Goal: Information Seeking & Learning: Learn about a topic

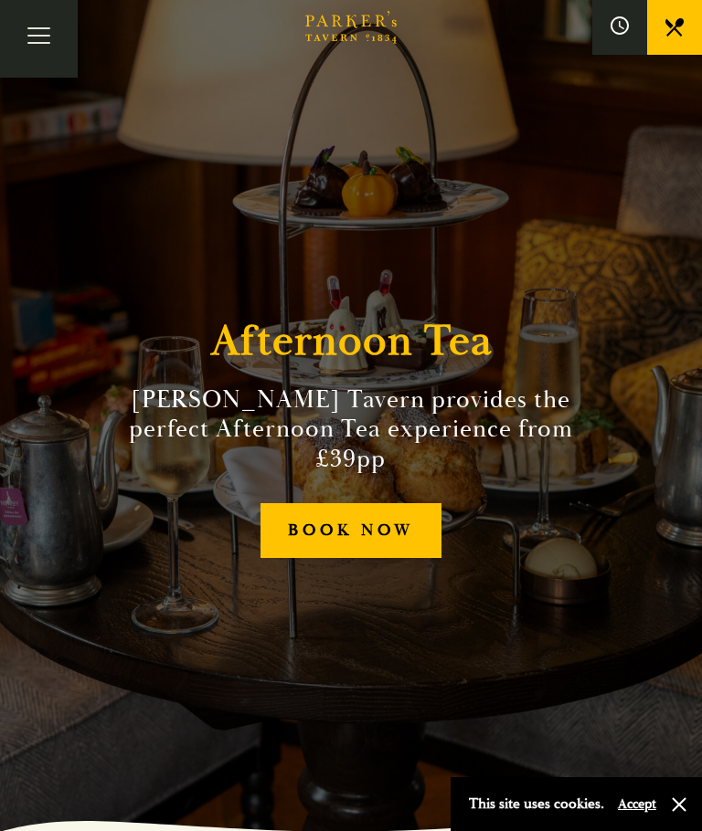
click at [47, 41] on button "Toggle navigation" at bounding box center [39, 39] width 78 height 78
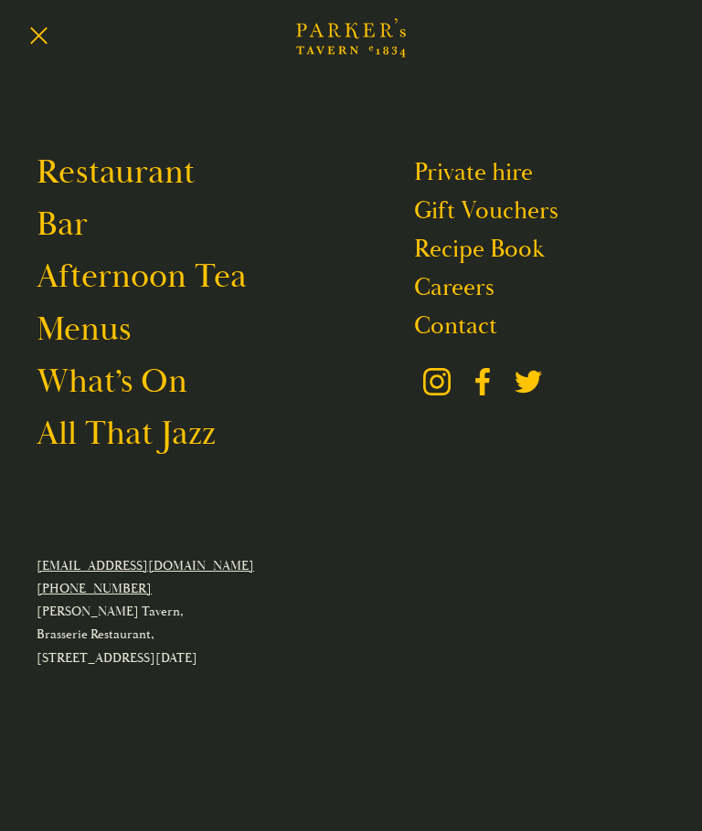
click at [48, 33] on button "Toggle navigation" at bounding box center [39, 39] width 78 height 78
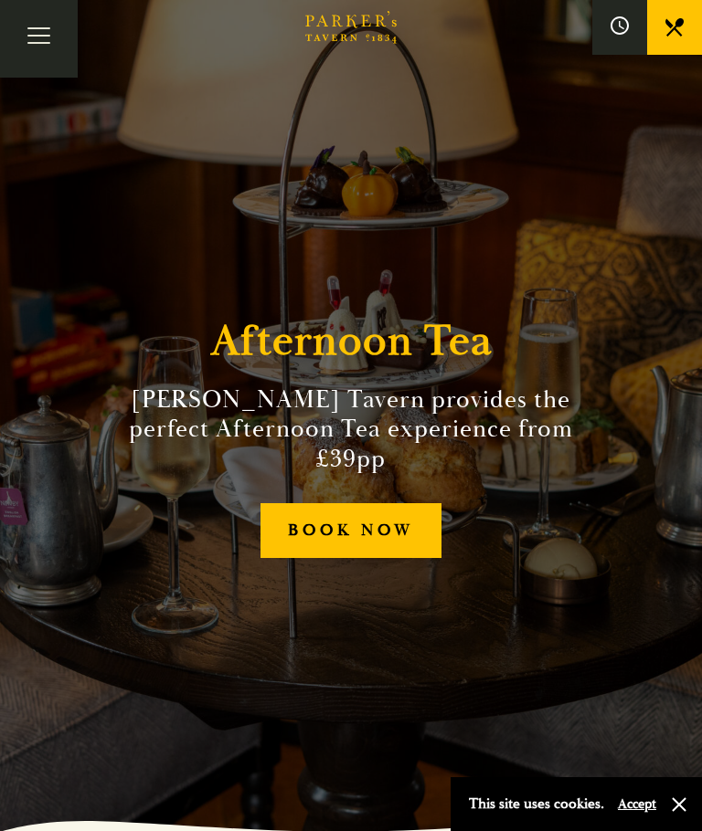
click at [37, 41] on button "Toggle navigation" at bounding box center [39, 39] width 78 height 78
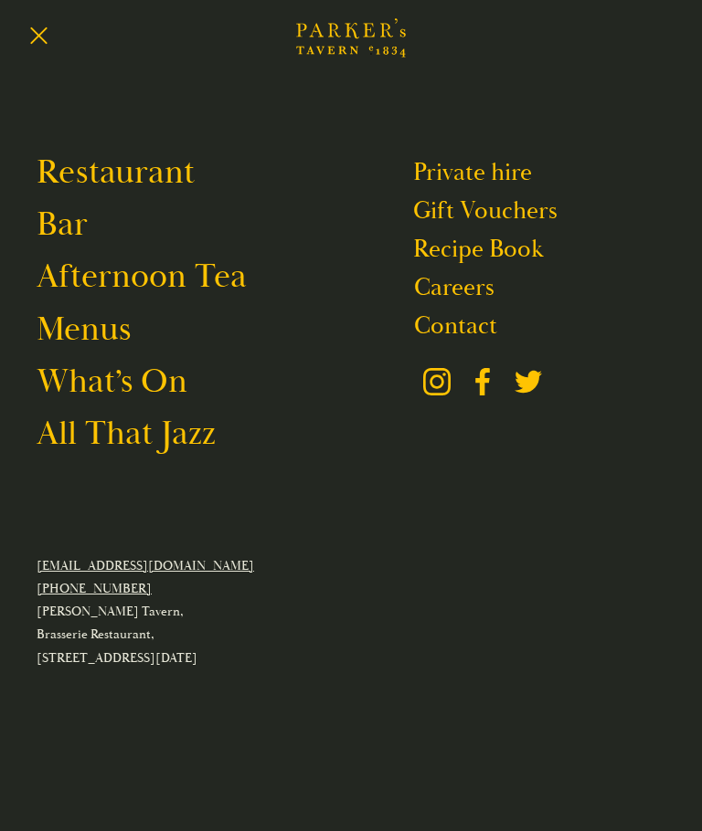
click at [183, 291] on link "Afternoon Tea" at bounding box center [142, 277] width 210 height 42
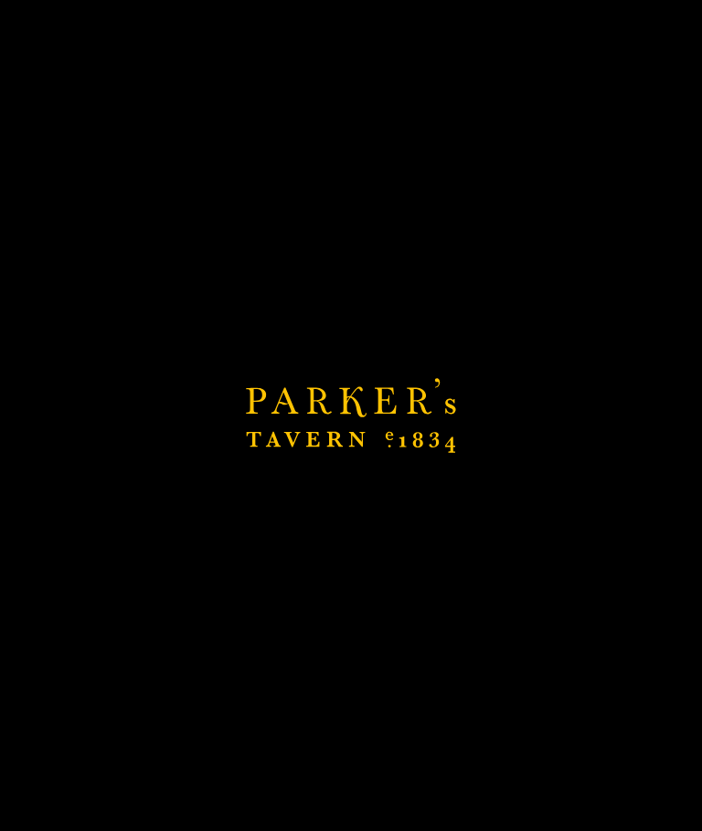
click at [699, 830] on div "Restaurant Bar Afternoon Tea Menus What’s On All That Jazz Private hire Gift Vo…" at bounding box center [351, 415] width 702 height 831
click at [694, 830] on div "Restaurant Bar Afternoon Tea Menus What’s On All That Jazz Private hire Gift Vo…" at bounding box center [351, 415] width 702 height 831
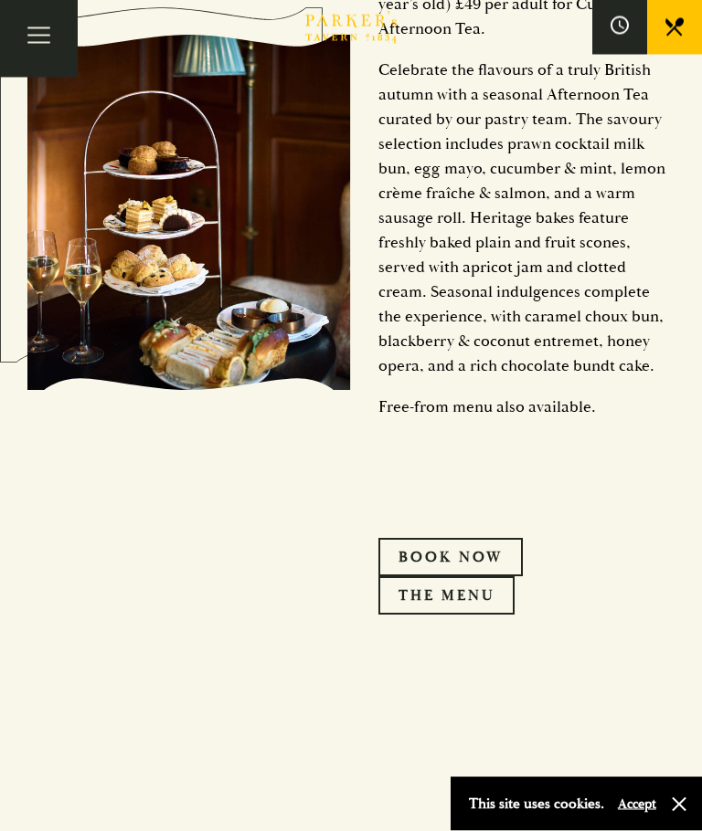
scroll to position [1157, 0]
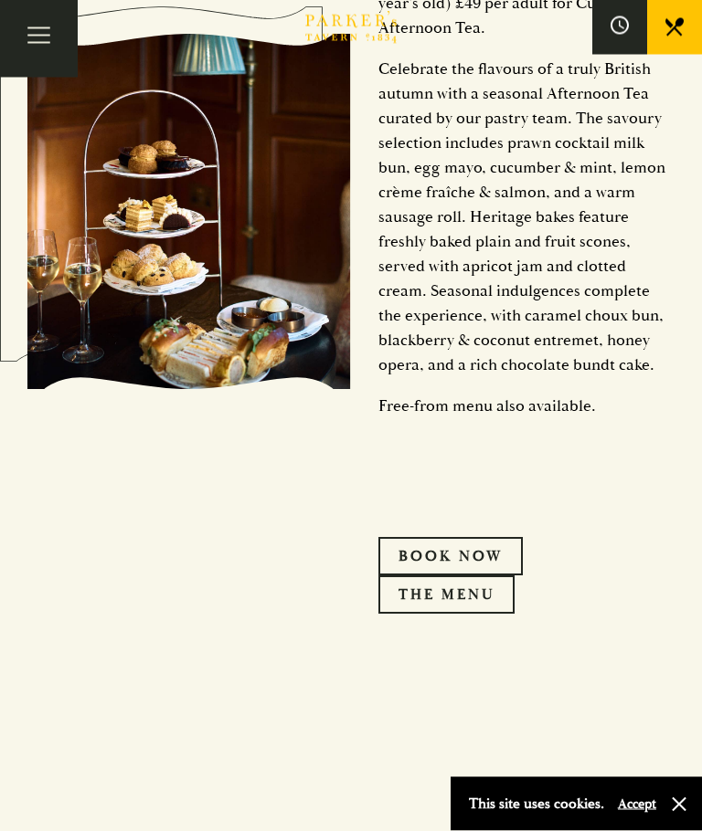
click at [482, 615] on link "THE MENU" at bounding box center [446, 595] width 136 height 38
